Goal: Use online tool/utility: Utilize a website feature to perform a specific function

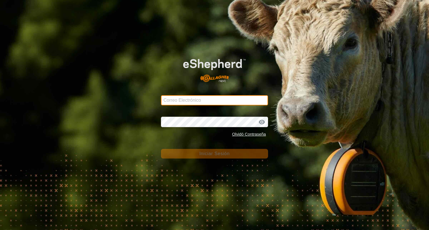
type input "[PERSON_NAME][EMAIL_ADDRESS][DOMAIN_NAME]"
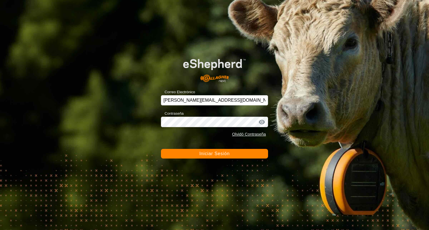
click at [214, 154] on span "Iniciar Sesión" at bounding box center [214, 153] width 30 height 5
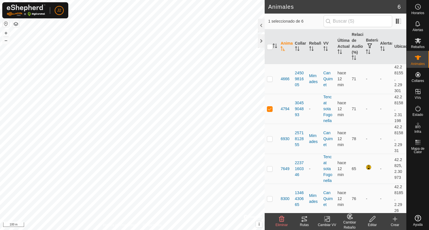
click at [306, 220] on icon at bounding box center [303, 219] width 5 height 5
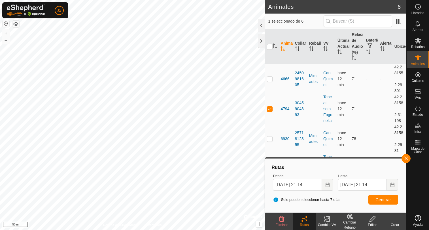
scroll to position [28, 0]
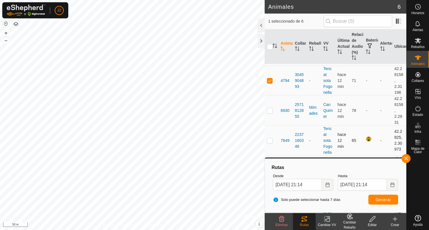
click at [268, 141] on p-checkbox at bounding box center [270, 140] width 6 height 5
checkbox input "true"
click at [387, 202] on span "Generar" at bounding box center [383, 200] width 16 height 5
click at [271, 81] on p-checkbox at bounding box center [270, 80] width 6 height 5
checkbox input "false"
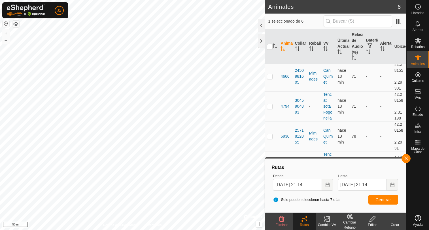
scroll to position [0, 0]
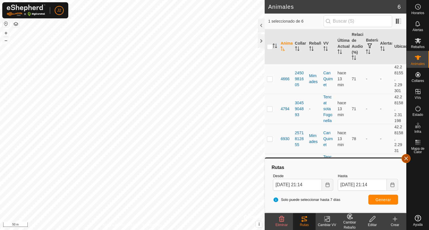
click at [408, 158] on button "button" at bounding box center [405, 158] width 9 height 9
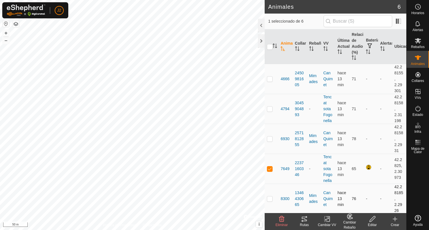
scroll to position [31, 0]
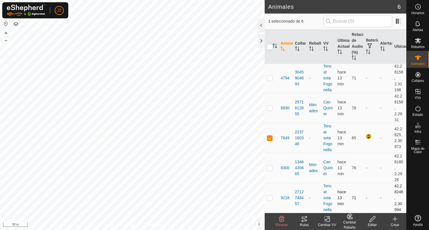
click at [268, 199] on p-checkbox at bounding box center [270, 198] width 6 height 5
checkbox input "true"
click at [304, 222] on icon at bounding box center [303, 219] width 5 height 5
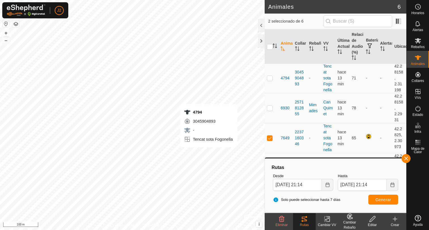
checkbox input "true"
checkbox input "false"
click at [378, 203] on button "Generar" at bounding box center [383, 200] width 30 height 10
click at [270, 108] on p-checkbox at bounding box center [270, 108] width 6 height 5
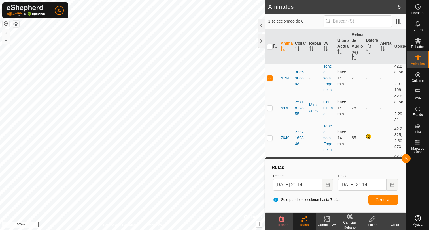
checkbox input "true"
click at [267, 79] on p-checkbox at bounding box center [270, 78] width 6 height 5
checkbox input "false"
click at [382, 198] on span "Generar" at bounding box center [383, 200] width 16 height 5
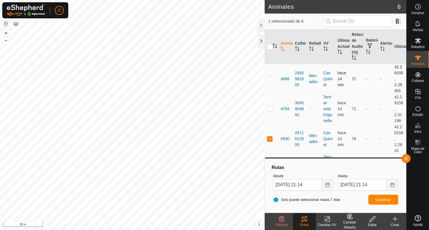
click at [269, 79] on p-checkbox at bounding box center [270, 79] width 6 height 5
checkbox input "true"
click at [271, 139] on p-checkbox at bounding box center [270, 139] width 6 height 5
checkbox input "false"
click at [382, 203] on button "Generar" at bounding box center [383, 200] width 30 height 10
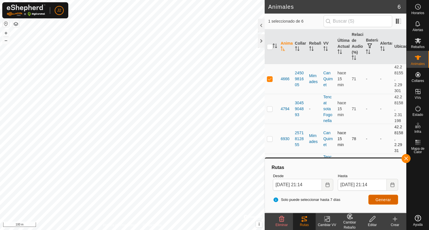
scroll to position [31, 0]
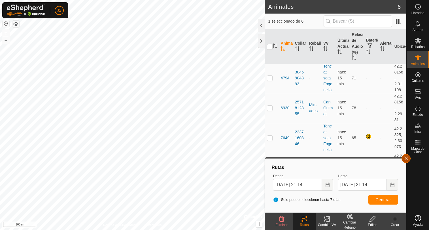
click at [406, 160] on button "button" at bounding box center [405, 158] width 9 height 9
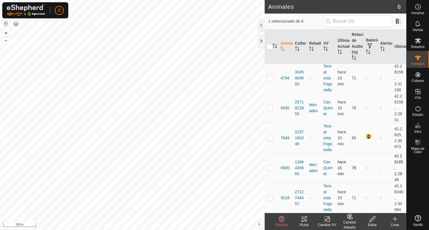
click at [269, 168] on p-checkbox at bounding box center [270, 168] width 6 height 5
checkbox input "true"
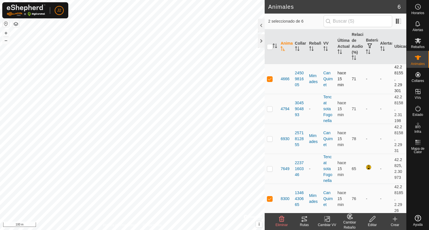
click at [270, 79] on p-checkbox at bounding box center [270, 79] width 6 height 5
checkbox input "false"
click at [303, 220] on icon at bounding box center [304, 219] width 7 height 7
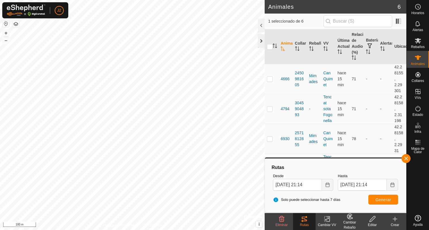
click at [260, 42] on div at bounding box center [261, 41] width 7 height 14
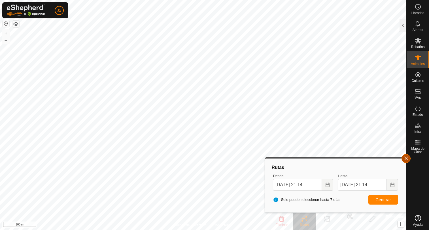
click at [404, 160] on button "button" at bounding box center [405, 158] width 9 height 9
